Goal: Task Accomplishment & Management: Use online tool/utility

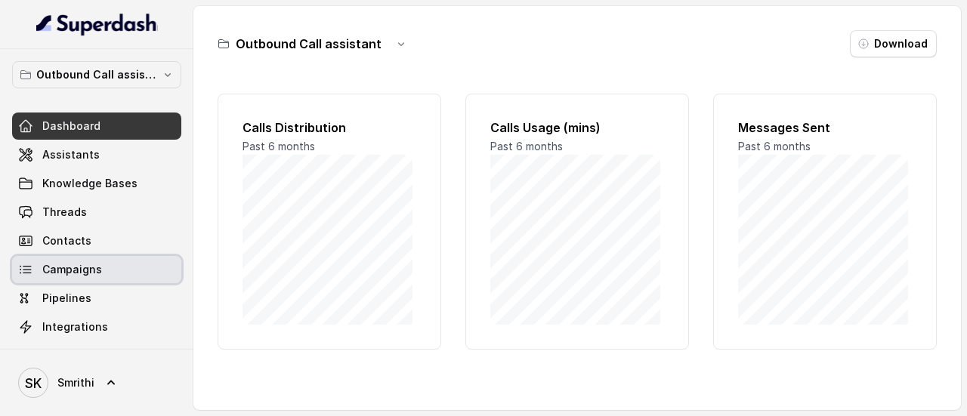
click at [85, 262] on span "Campaigns" at bounding box center [72, 269] width 60 height 15
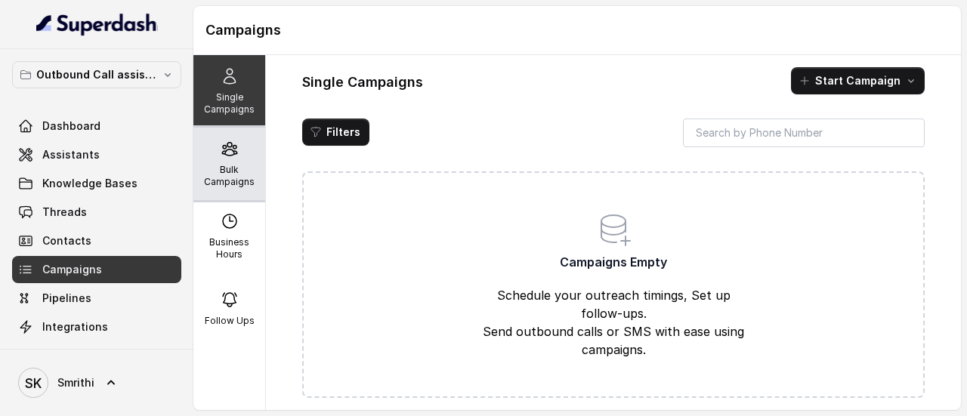
click at [234, 164] on p "Bulk Campaigns" at bounding box center [229, 176] width 60 height 24
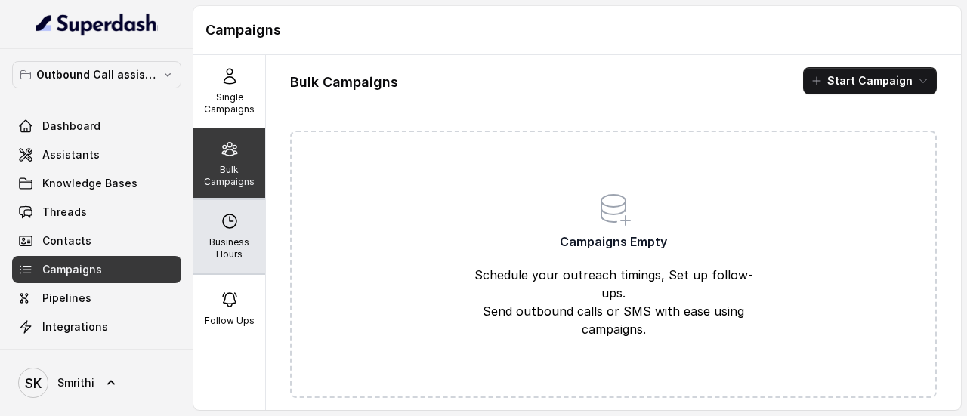
click at [223, 246] on p "Business Hours" at bounding box center [229, 248] width 60 height 24
select select "UTC"
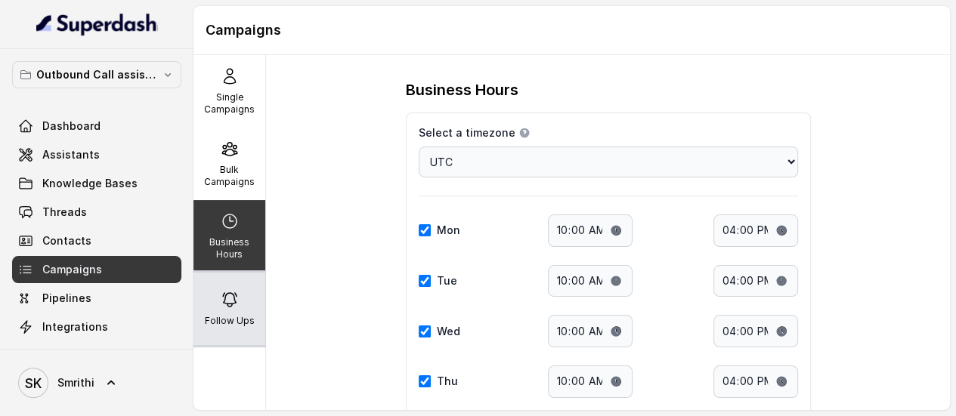
click at [233, 292] on div "Follow Ups" at bounding box center [229, 309] width 72 height 73
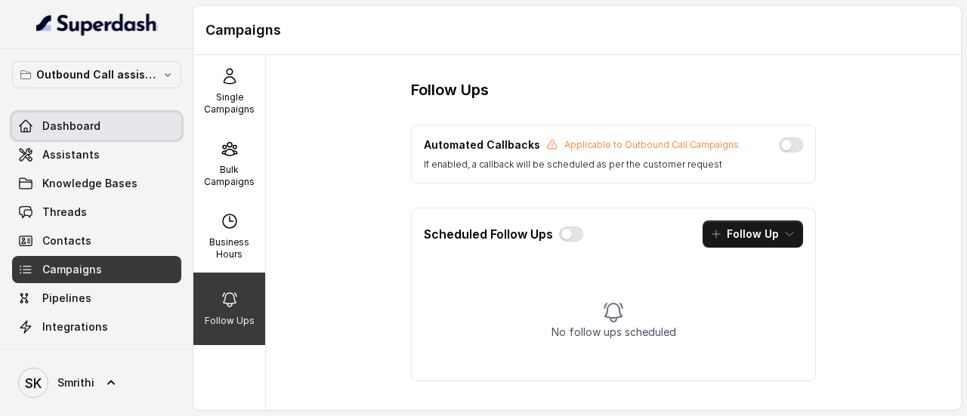
click at [104, 125] on link "Dashboard" at bounding box center [96, 126] width 169 height 27
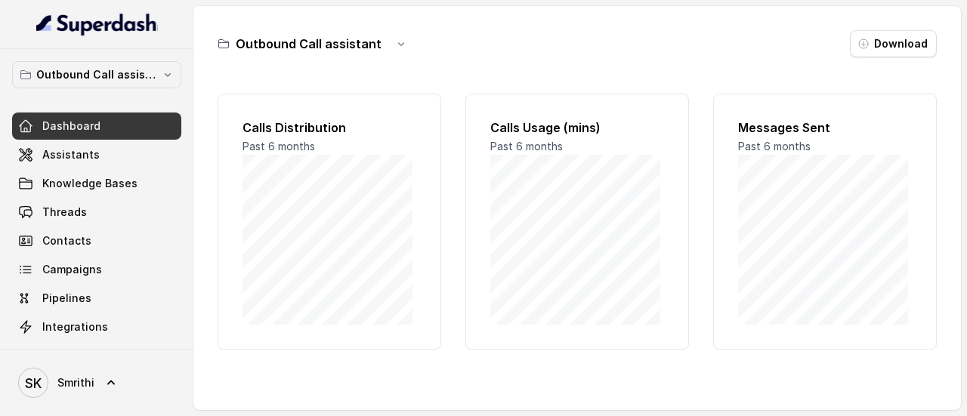
scroll to position [174, 0]
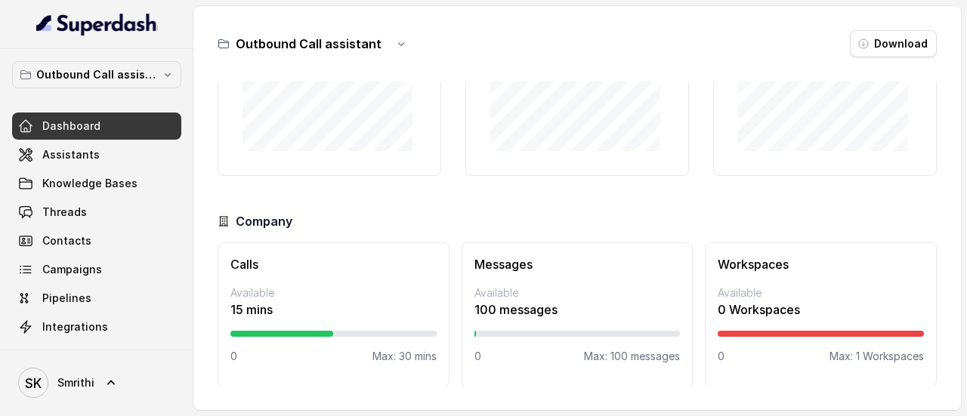
click at [257, 304] on p "15 mins" at bounding box center [333, 310] width 206 height 18
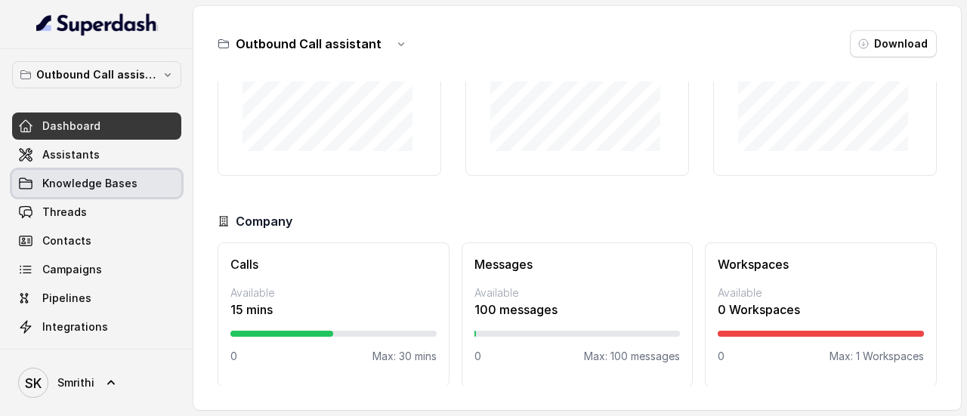
click at [97, 181] on span "Knowledge Bases" at bounding box center [89, 183] width 95 height 15
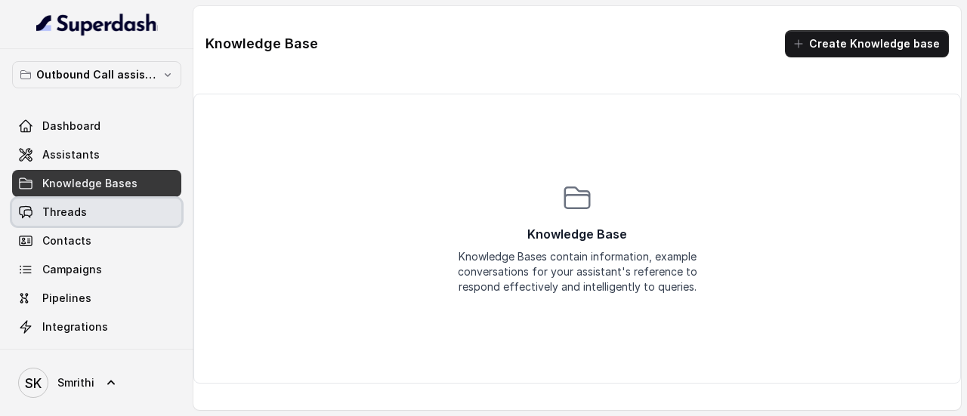
click at [97, 214] on link "Threads" at bounding box center [96, 212] width 169 height 27
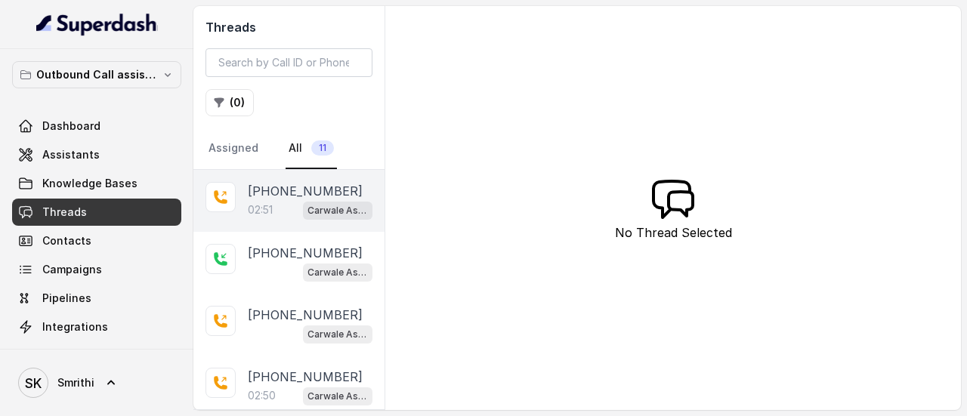
click at [270, 200] on div "02:51 Carwale Assistant" at bounding box center [310, 210] width 125 height 20
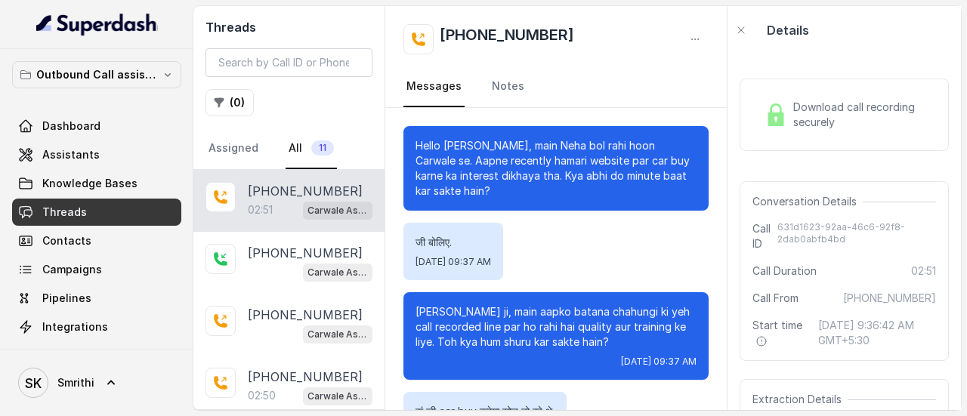
scroll to position [1677, 0]
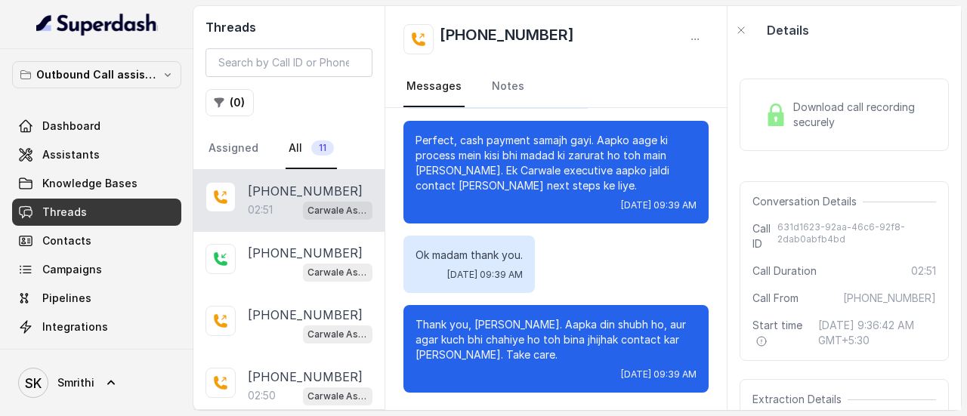
click at [836, 126] on span "Download call recording securely" at bounding box center [861, 115] width 137 height 30
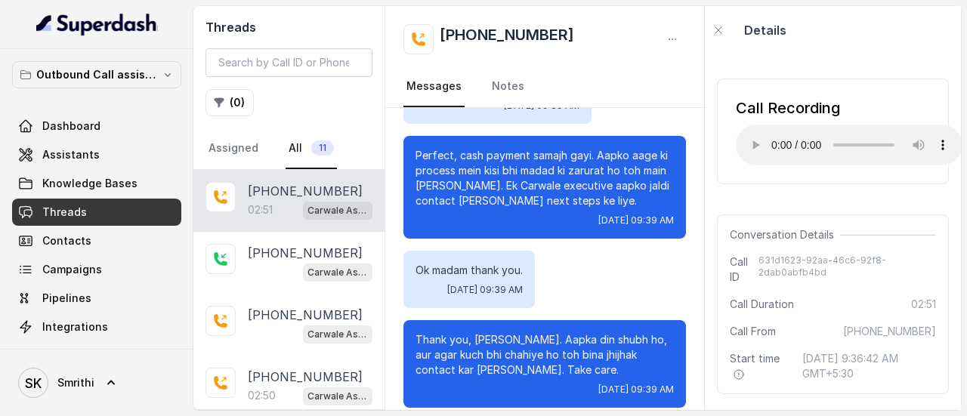
scroll to position [1752, 0]
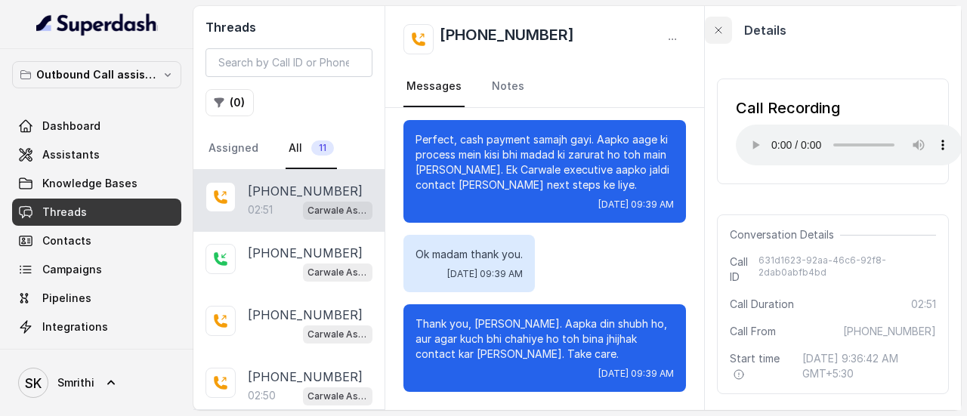
click at [724, 29] on icon "button" at bounding box center [718, 30] width 12 height 12
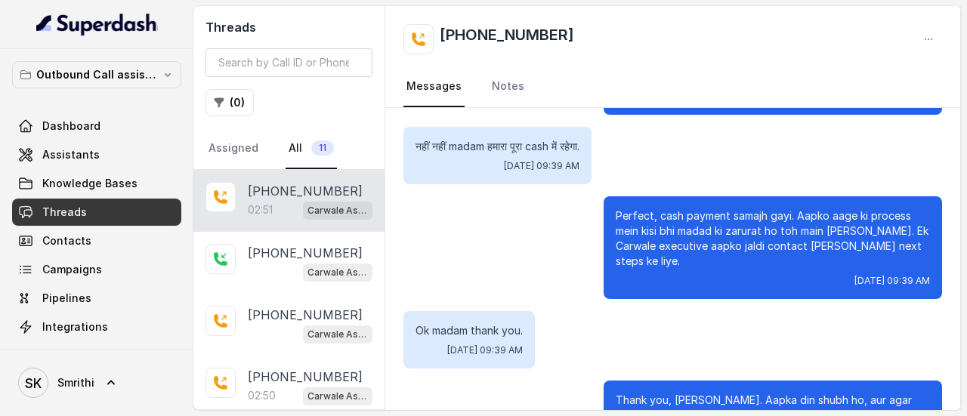
scroll to position [1586, 0]
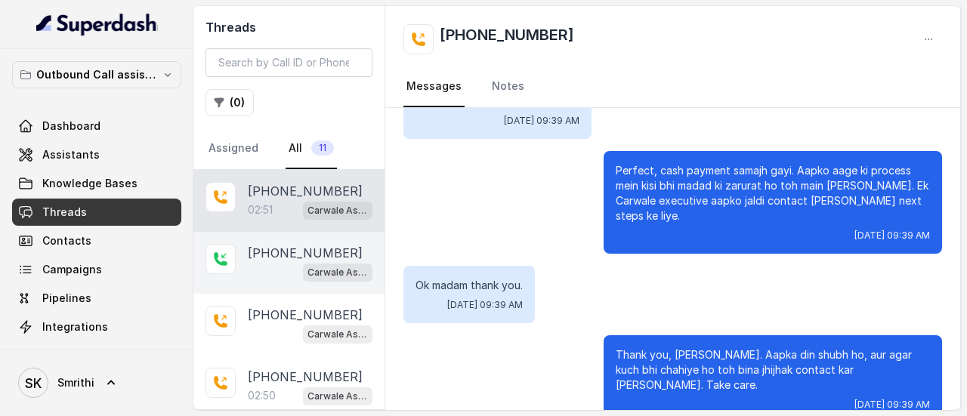
click at [272, 274] on div "Carwale Assistant" at bounding box center [310, 272] width 125 height 20
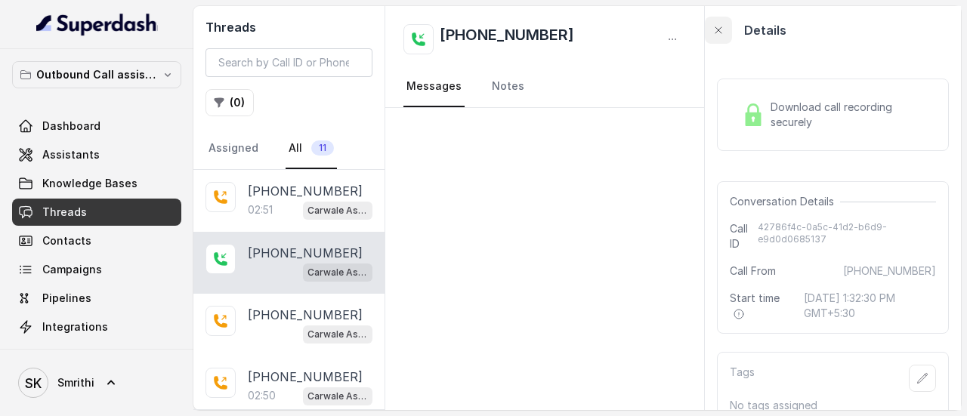
click at [722, 37] on button "button" at bounding box center [718, 30] width 27 height 27
